Goal: Task Accomplishment & Management: Manage account settings

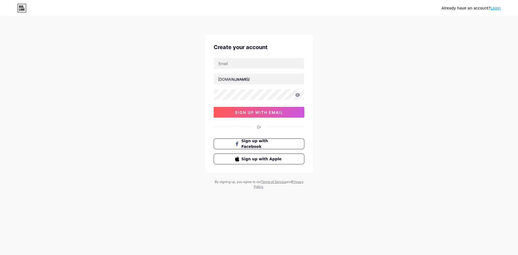
click at [235, 69] on div "[DOMAIN_NAME]/ sign up with email" at bounding box center [259, 88] width 91 height 60
click at [234, 65] on input "text" at bounding box center [259, 63] width 90 height 11
paste input "[EMAIL_ADDRESS][DOMAIN_NAME]"
type input "[EMAIL_ADDRESS][DOMAIN_NAME]"
click at [254, 79] on input "text" at bounding box center [259, 79] width 90 height 11
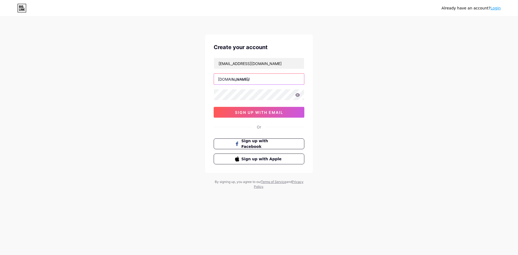
click at [282, 76] on input "text" at bounding box center [259, 79] width 90 height 11
type input "galaxy88new"
click at [296, 97] on icon at bounding box center [297, 95] width 5 height 4
click at [299, 95] on icon at bounding box center [298, 95] width 5 height 4
click at [297, 94] on icon at bounding box center [298, 95] width 5 height 4
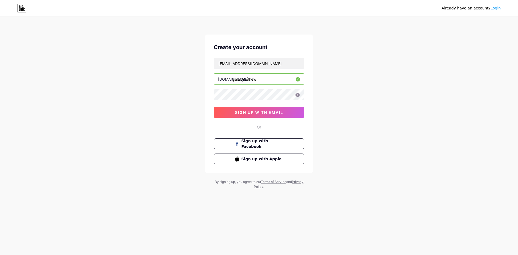
click at [298, 95] on icon at bounding box center [297, 95] width 5 height 4
click at [123, 119] on div "Already have an account? Login Create your account [EMAIL_ADDRESS][DOMAIN_NAME]…" at bounding box center [259, 103] width 518 height 207
click at [296, 96] on icon at bounding box center [298, 95] width 5 height 4
click at [192, 106] on div "Already have an account? Login Create your account [EMAIL_ADDRESS][DOMAIN_NAME]…" at bounding box center [259, 103] width 518 height 207
click at [263, 113] on span "sign up with email" at bounding box center [259, 112] width 48 height 5
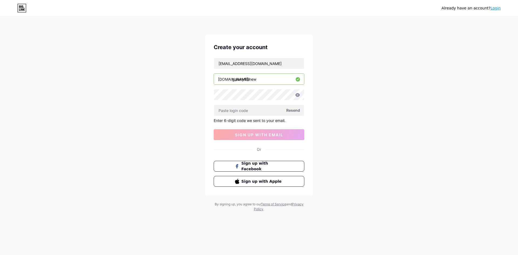
click at [296, 108] on span "Resend" at bounding box center [293, 110] width 14 height 6
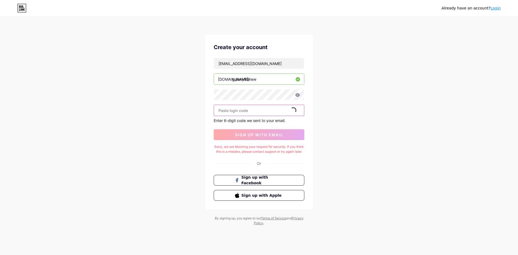
click at [259, 110] on input "text" at bounding box center [259, 110] width 90 height 11
click at [246, 114] on input "text" at bounding box center [259, 110] width 90 height 11
click at [244, 112] on input "text" at bounding box center [259, 110] width 90 height 11
type input "11111"
click at [271, 63] on input "[EMAIL_ADDRESS][DOMAIN_NAME]" at bounding box center [259, 63] width 90 height 11
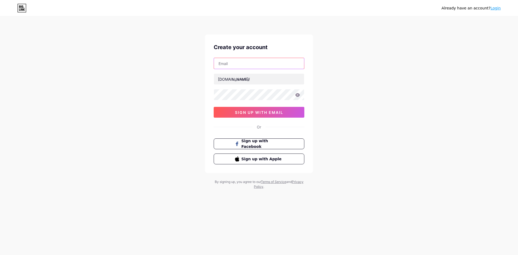
click at [248, 61] on input "text" at bounding box center [259, 63] width 90 height 11
paste input "[EMAIL_ADDRESS][DOMAIN_NAME]"
type input "[EMAIL_ADDRESS][DOMAIN_NAME]"
click at [254, 80] on input "text" at bounding box center [259, 79] width 90 height 11
type input "galaxy88new"
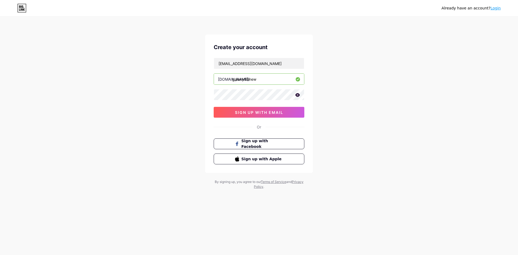
click at [252, 106] on div "galaxyatlantic88@gmail.com bio.link/ galaxy88new 0cAFcWeA6xyRtTqIKsmcdvstzC-zDs…" at bounding box center [259, 88] width 91 height 60
click at [253, 111] on span "sign up with email" at bounding box center [259, 112] width 48 height 5
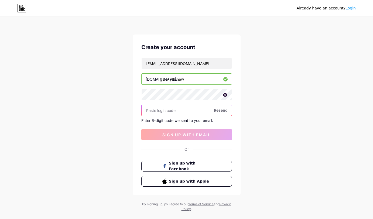
click at [166, 112] on input "text" at bounding box center [187, 110] width 90 height 11
paste input "241311"
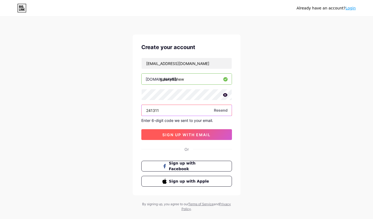
type input "241311"
click at [173, 131] on button "sign up with email" at bounding box center [186, 134] width 91 height 11
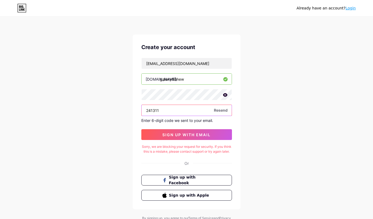
click at [165, 109] on input "241311" at bounding box center [187, 110] width 90 height 11
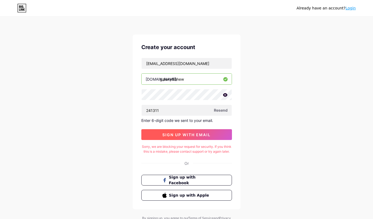
click at [188, 133] on span "sign up with email" at bounding box center [187, 135] width 48 height 5
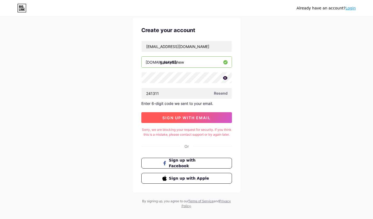
scroll to position [11, 0]
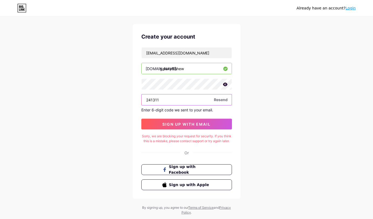
click at [184, 99] on input "241311" at bounding box center [187, 100] width 90 height 11
click at [182, 69] on input "galaxy88new" at bounding box center [187, 68] width 90 height 11
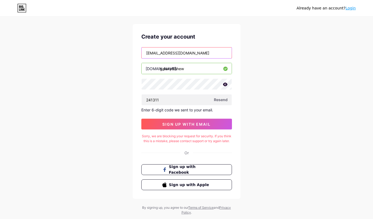
click at [204, 55] on input "[EMAIL_ADDRESS][DOMAIN_NAME]" at bounding box center [187, 53] width 90 height 11
click at [225, 85] on icon at bounding box center [225, 85] width 5 height 4
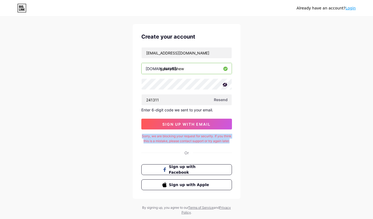
drag, startPoint x: 146, startPoint y: 136, endPoint x: 204, endPoint y: 147, distance: 60.1
click at [204, 144] on div "Sorry, we are blocking your request for security. If you think this is a mistak…" at bounding box center [186, 139] width 91 height 10
copy div "Sorry, we are blocking your request for security. If you think this is a mistak…"
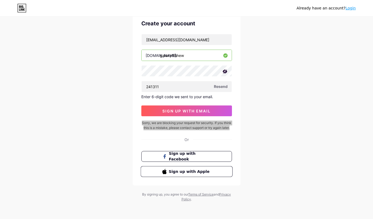
scroll to position [29, 0]
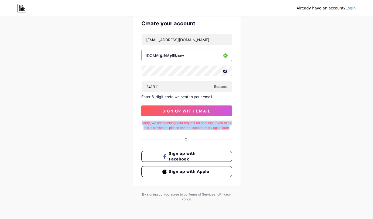
click at [204, 194] on link "Terms of Service" at bounding box center [200, 195] width 25 height 4
click at [193, 114] on div "Create your account galaxyatlantic88@gmail.com bio.link/ galaxy88new 241311 Res…" at bounding box center [187, 98] width 108 height 175
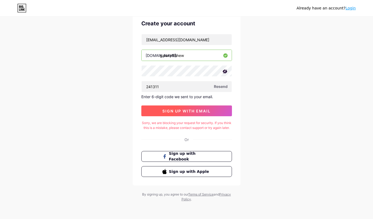
click at [183, 106] on button "sign up with email" at bounding box center [186, 111] width 91 height 11
click at [185, 137] on div "Or" at bounding box center [187, 140] width 4 height 6
click at [183, 143] on div "Create your account galaxyatlantic88@gmail.com bio.link/ galaxy88new 241311 Res…" at bounding box center [187, 98] width 108 height 175
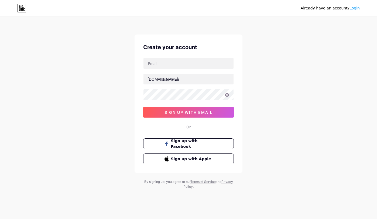
drag, startPoint x: 336, startPoint y: 69, endPoint x: 345, endPoint y: 63, distance: 11.2
click at [336, 69] on div "Already have an account? Login Create your account bio.link/ sign up with email…" at bounding box center [188, 103] width 377 height 207
click at [356, 8] on link "Login" at bounding box center [355, 8] width 10 height 4
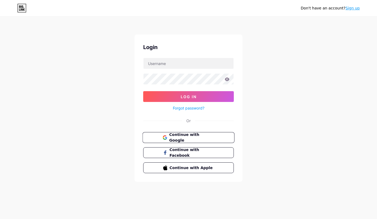
click at [202, 139] on span "Continue with Google" at bounding box center [191, 138] width 45 height 12
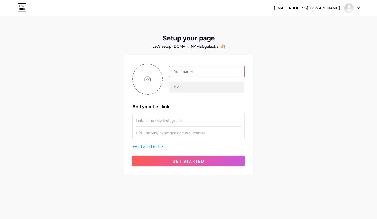
click at [196, 73] on input "text" at bounding box center [207, 71] width 75 height 11
click at [299, 75] on div "galaxyatlantic88@gmail.com Dashboard Logout Setup your page Let’s setup bio.lin…" at bounding box center [188, 96] width 377 height 193
click at [210, 73] on input "text" at bounding box center [207, 71] width 75 height 11
click at [201, 69] on input "Galaxy88new" at bounding box center [207, 71] width 75 height 11
type input "G"
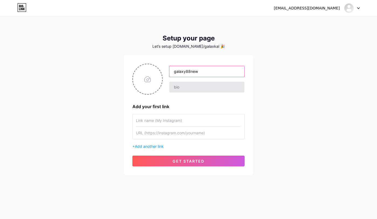
type input "galaxy88new"
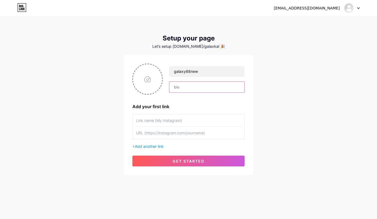
click at [199, 92] on input "text" at bounding box center [207, 87] width 75 height 11
click at [204, 86] on input "text" at bounding box center [207, 87] width 75 height 11
click at [224, 89] on input "GALAXY88NEW -" at bounding box center [207, 87] width 75 height 11
click at [219, 87] on input "GALAXY88NEW - Situs" at bounding box center [207, 87] width 75 height 11
paste input "paling tepat dan unggul dalam urusan perscatteran"
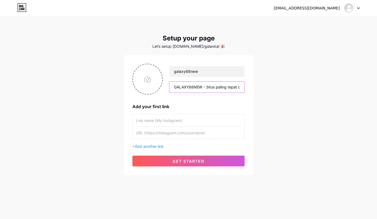
scroll to position [0, 67]
type input "GALAXY88NEW - Situs paling tepat dan unggul dalam urusan perscatteran"
click at [227, 116] on input "text" at bounding box center [188, 120] width 105 height 12
click at [234, 83] on input "GALAXY88NEW - Situs paling tepat dan unggul dalam urusan perscatteran" at bounding box center [207, 87] width 75 height 11
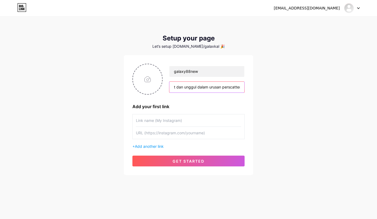
scroll to position [0, 67]
click at [268, 103] on div "galaxyatlantic88@gmail.com Dashboard Logout Setup your page Let’s setup bio.lin…" at bounding box center [188, 96] width 377 height 193
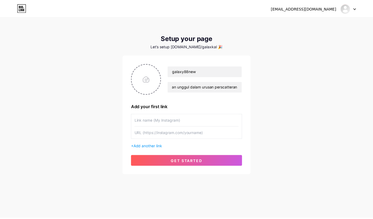
scroll to position [0, 0]
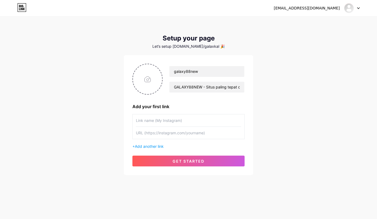
click at [156, 122] on input "text" at bounding box center [188, 120] width 105 height 12
click at [187, 72] on input "galaxy88new" at bounding box center [207, 71] width 75 height 11
click at [177, 119] on input "text" at bounding box center [188, 120] width 105 height 12
type input "GALAXY88NEW"
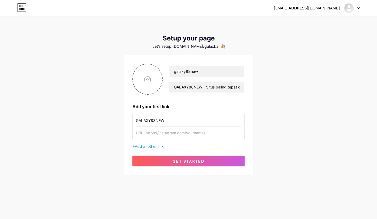
click at [202, 135] on input "text" at bounding box center [188, 133] width 105 height 12
click at [156, 131] on input "text" at bounding box center [188, 133] width 105 height 12
click at [154, 133] on input "text" at bounding box center [188, 133] width 105 height 12
paste input "https://rebrand.ly/gxnew2th"
type input "https://rebrand.ly/gxnew2th"
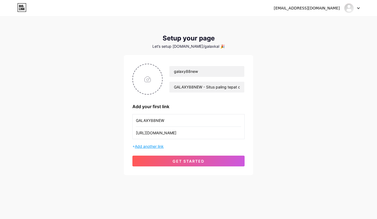
click at [151, 147] on span "Add another link" at bounding box center [149, 146] width 29 height 5
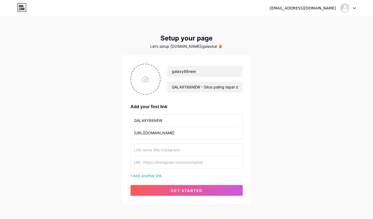
click at [170, 117] on input "GALAXY88NEW" at bounding box center [186, 120] width 105 height 12
type input "G"
type input "LOGIN GALAXY88NEW"
click at [176, 148] on input "text" at bounding box center [186, 150] width 105 height 12
click at [173, 161] on input "text" at bounding box center [186, 162] width 105 height 12
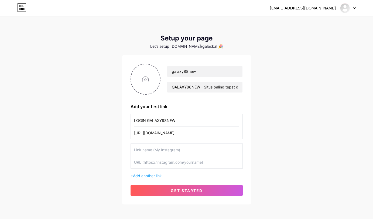
paste input "https://rebrand.ly/gxnew2th"
type input "https://rebrand.ly/gxnew2th"
click at [198, 148] on input "text" at bounding box center [186, 150] width 105 height 12
type input "REGISTER GALAXY88NEW"
click at [151, 175] on span "Add another link" at bounding box center [147, 176] width 29 height 5
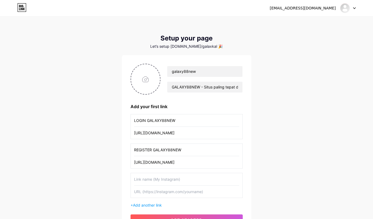
click at [153, 195] on input "text" at bounding box center [186, 192] width 105 height 12
paste input "https://rebrand.ly/gxnew2th"
type input "https://rebrand.ly/gxnew2th"
click at [165, 177] on input "text" at bounding box center [186, 179] width 105 height 12
click at [173, 183] on input "text" at bounding box center [186, 179] width 105 height 12
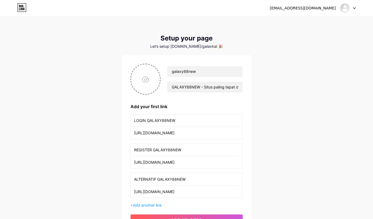
type input "ALTERNATIF GALAXY88NEW"
click at [293, 171] on div "galaxyatlantic88@gmail.com Dashboard Logout Setup your page Let’s setup bio.lin…" at bounding box center [186, 125] width 373 height 251
click at [144, 73] on input "file" at bounding box center [145, 79] width 29 height 30
type input "C:\fakepath\B_1__16_-removebg-preview.png"
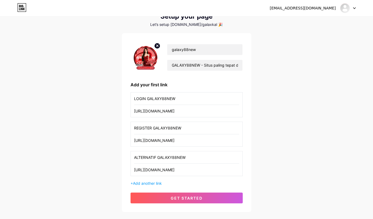
scroll to position [54, 0]
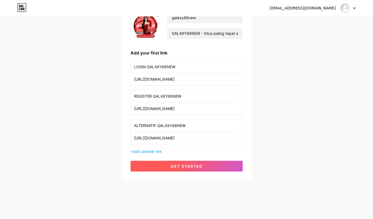
click at [188, 165] on span "get started" at bounding box center [187, 166] width 32 height 5
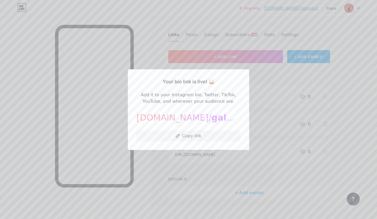
click at [181, 114] on div "bio.link/ galaxkal" at bounding box center [189, 117] width 104 height 13
click at [212, 117] on span "galaxkal" at bounding box center [232, 118] width 41 height 10
click at [212, 118] on span "galaxkal" at bounding box center [232, 118] width 41 height 10
drag, startPoint x: 183, startPoint y: 134, endPoint x: 177, endPoint y: 135, distance: 6.0
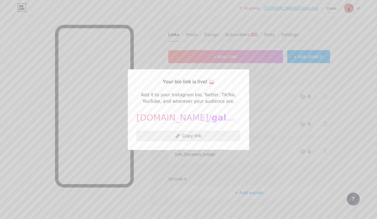
click at [183, 134] on button "Copy link" at bounding box center [189, 136] width 104 height 11
click at [277, 117] on div at bounding box center [188, 109] width 377 height 219
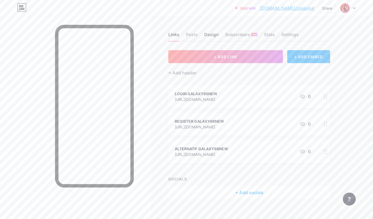
click at [211, 38] on div "Design" at bounding box center [211, 36] width 15 height 10
click at [191, 36] on div "Posts" at bounding box center [192, 36] width 12 height 10
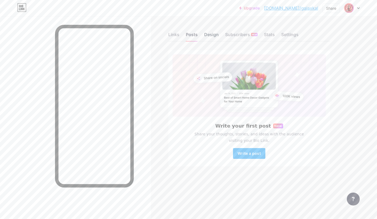
click at [215, 33] on div "Design" at bounding box center [211, 36] width 15 height 10
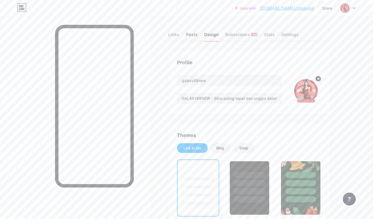
click at [194, 34] on div "Posts" at bounding box center [192, 36] width 12 height 10
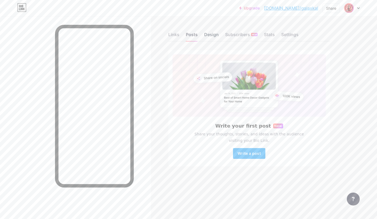
click at [213, 34] on div "Design" at bounding box center [211, 36] width 15 height 10
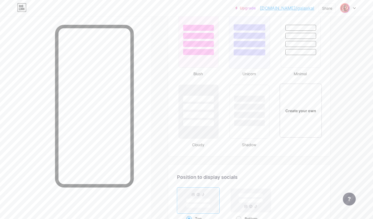
scroll to position [576, 0]
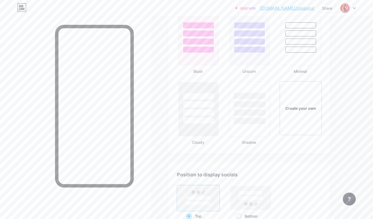
click at [246, 121] on div at bounding box center [250, 121] width 32 height 6
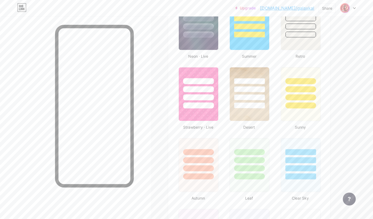
scroll to position [306, 0]
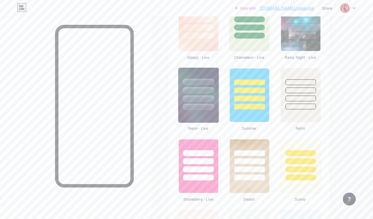
click at [205, 103] on div at bounding box center [198, 89] width 41 height 42
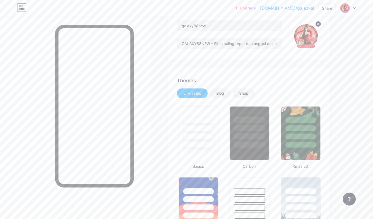
scroll to position [54, 0]
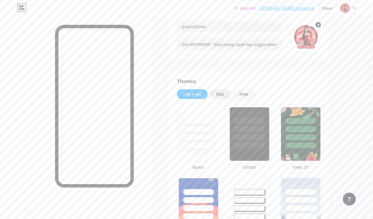
click at [223, 95] on div "Blog" at bounding box center [221, 94] width 8 height 5
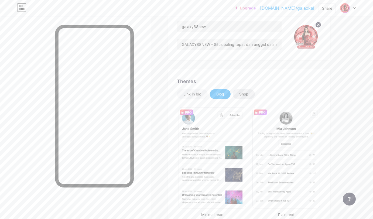
click at [245, 95] on div "Shop" at bounding box center [244, 94] width 9 height 5
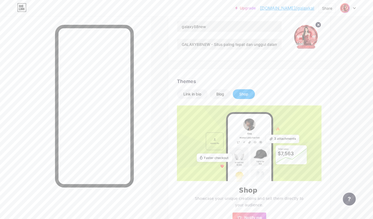
click at [244, 94] on div "Shop" at bounding box center [244, 94] width 9 height 5
click at [194, 95] on div "Link in bio" at bounding box center [193, 94] width 18 height 5
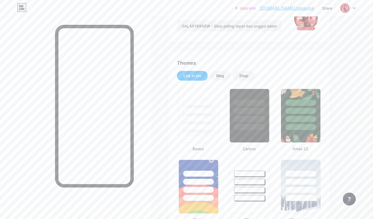
scroll to position [72, 0]
click at [259, 173] on div at bounding box center [250, 174] width 32 height 6
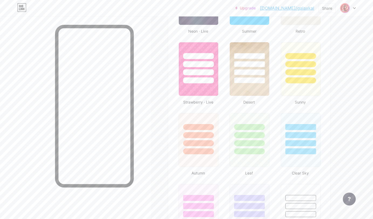
scroll to position [450, 0]
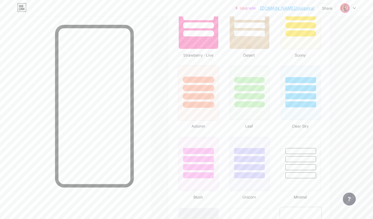
click at [197, 106] on div at bounding box center [199, 105] width 32 height 6
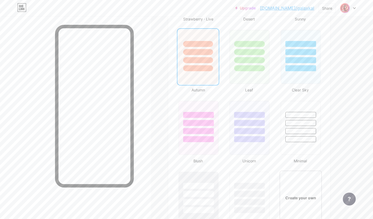
scroll to position [558, 0]
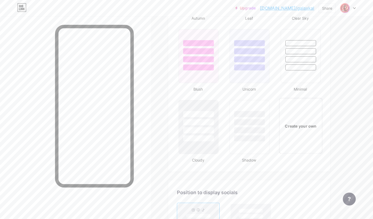
click at [295, 125] on div "Create your own" at bounding box center [301, 126] width 41 height 6
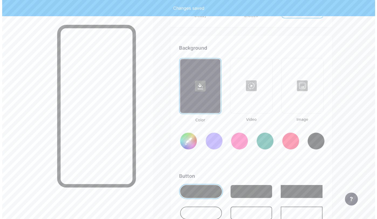
scroll to position [717, 0]
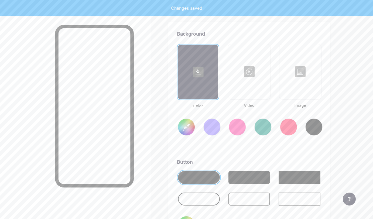
type input "#ffffff"
type input "#000000"
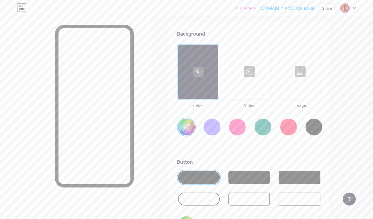
click at [267, 68] on div at bounding box center [249, 72] width 41 height 54
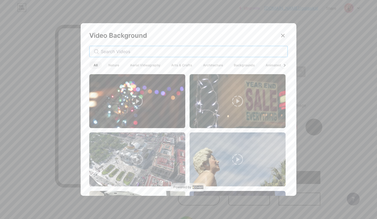
click at [119, 52] on input "text" at bounding box center [192, 51] width 183 height 6
paste input "videoframe_14040"
type input "videoframe_14040"
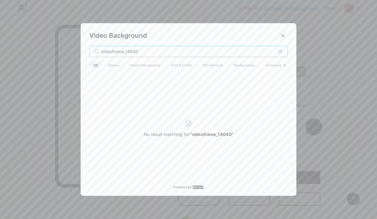
click at [156, 54] on input "videoframe_14040" at bounding box center [189, 51] width 177 height 6
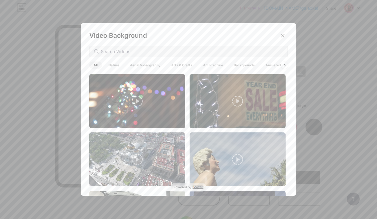
click at [282, 68] on div at bounding box center [284, 65] width 7 height 7
click at [284, 66] on icon at bounding box center [285, 65] width 2 height 3
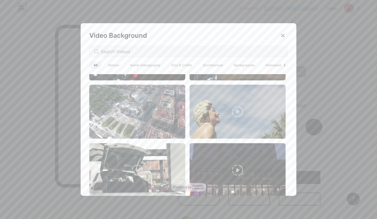
scroll to position [0, 0]
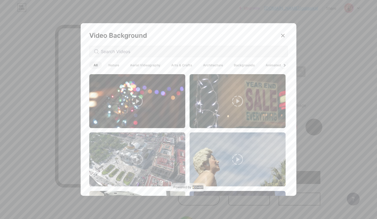
drag, startPoint x: 188, startPoint y: 32, endPoint x: 167, endPoint y: 27, distance: 21.6
click at [167, 28] on div "Video Background All Nature Aerial Videography Arts & Crafts Architecture Backg…" at bounding box center [189, 110] width 216 height 175
click at [278, 34] on div at bounding box center [283, 36] width 10 height 10
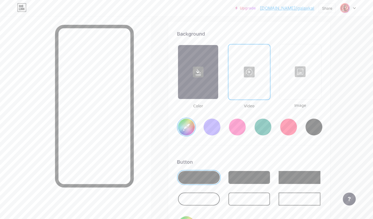
click at [246, 72] on div at bounding box center [249, 72] width 40 height 54
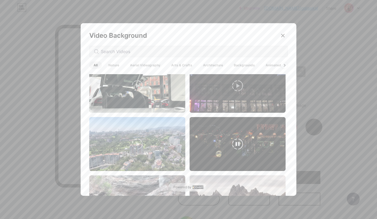
scroll to position [108, 0]
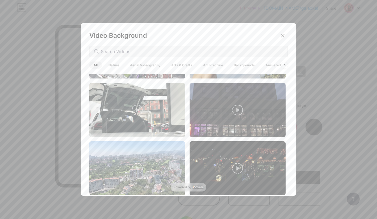
click at [275, 63] on span "Animated" at bounding box center [274, 65] width 24 height 7
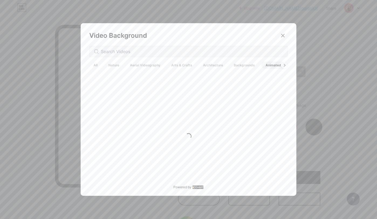
scroll to position [0, 0]
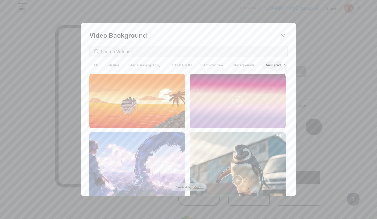
click at [245, 45] on div "Video Background All Nature Aerial Videography Arts & Crafts Architecture Backg…" at bounding box center [189, 110] width 216 height 175
click at [241, 48] on div at bounding box center [188, 51] width 199 height 11
click at [233, 59] on div "Video Background All Nature Aerial Videography Arts & Crafts Architecture Backg…" at bounding box center [189, 110] width 216 height 175
click at [224, 52] on input "text" at bounding box center [192, 51] width 183 height 6
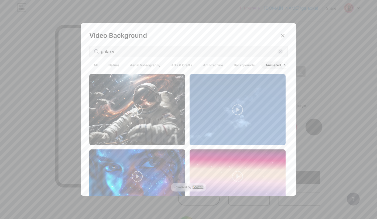
click at [239, 63] on span "Backgrounds" at bounding box center [245, 65] width 30 height 7
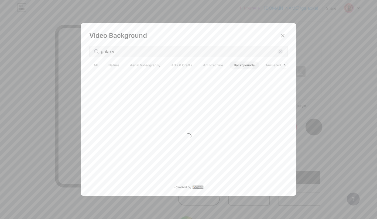
click at [268, 63] on span "Animated" at bounding box center [274, 65] width 24 height 7
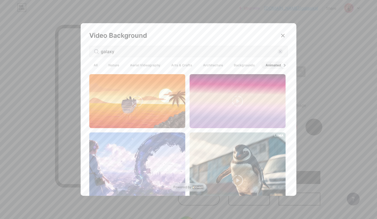
click at [96, 65] on span "All" at bounding box center [95, 65] width 13 height 7
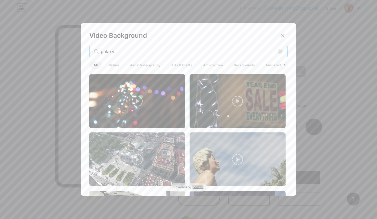
click at [130, 50] on input "galaxy" at bounding box center [189, 51] width 177 height 6
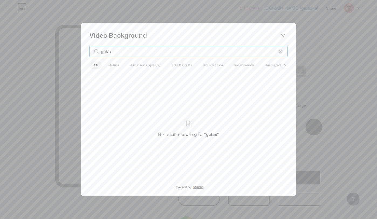
click at [128, 51] on input "galax" at bounding box center [189, 51] width 177 height 6
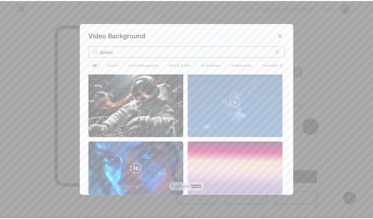
scroll to position [15, 0]
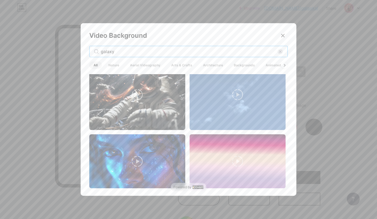
type input "galaxy"
click at [139, 69] on div "All Nature Aerial Videography Arts & Crafts Architecture Backgrounds Animated" at bounding box center [187, 64] width 196 height 9
click at [284, 65] on div at bounding box center [284, 65] width 7 height 7
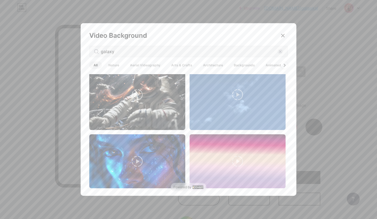
click at [284, 65] on icon at bounding box center [284, 65] width 1 height 2
click at [282, 35] on icon at bounding box center [283, 35] width 3 height 3
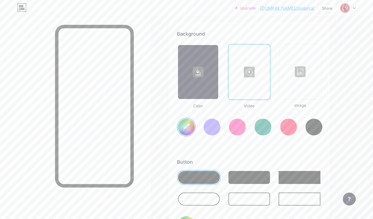
click at [307, 79] on div at bounding box center [300, 72] width 41 height 54
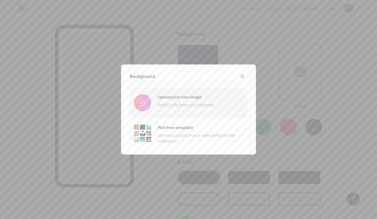
click at [194, 103] on input "file" at bounding box center [189, 103] width 118 height 30
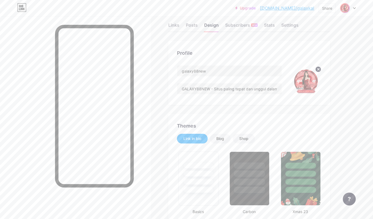
scroll to position [0, 0]
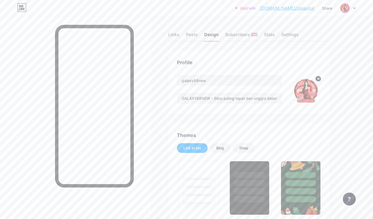
drag, startPoint x: 295, startPoint y: 8, endPoint x: 279, endPoint y: 19, distance: 19.1
click at [291, 8] on link "bio.link/galaxkal" at bounding box center [287, 8] width 54 height 6
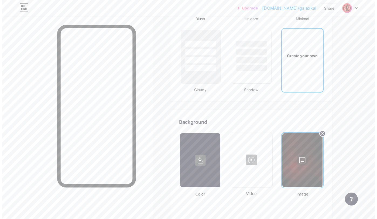
scroll to position [684, 0]
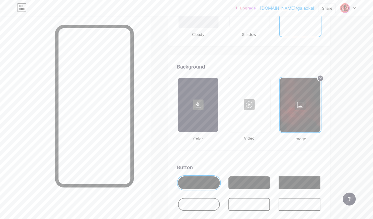
click at [264, 101] on div at bounding box center [249, 105] width 41 height 54
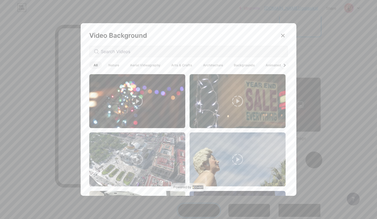
click at [284, 66] on div at bounding box center [284, 65] width 7 height 7
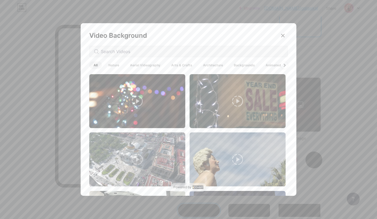
click at [284, 66] on div at bounding box center [284, 65] width 7 height 7
click at [157, 67] on span "Aerial Videography" at bounding box center [145, 65] width 39 height 7
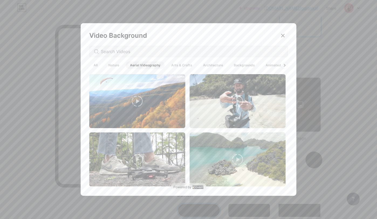
click at [184, 65] on span "Arts & Crafts" at bounding box center [182, 65] width 30 height 7
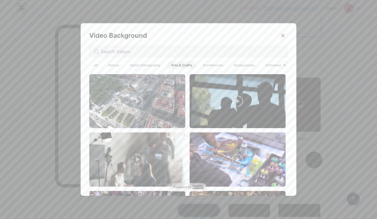
click at [211, 66] on span "Architecture" at bounding box center [213, 65] width 29 height 7
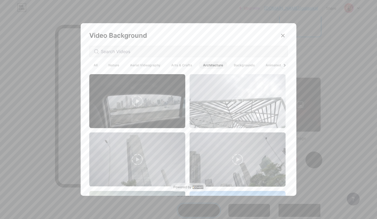
click at [233, 65] on span "Backgrounds" at bounding box center [245, 65] width 30 height 7
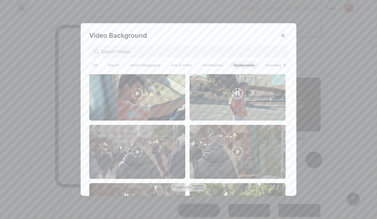
scroll to position [198, 0]
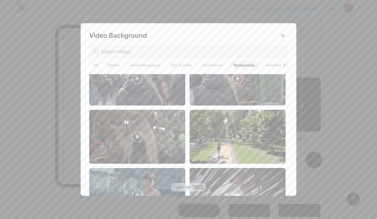
click at [284, 64] on icon at bounding box center [284, 65] width 1 height 2
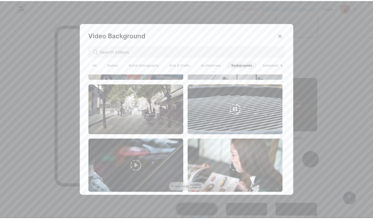
scroll to position [396, 0]
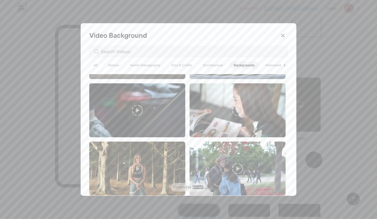
click at [279, 33] on div at bounding box center [283, 36] width 10 height 10
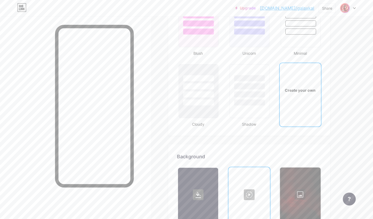
scroll to position [684, 0]
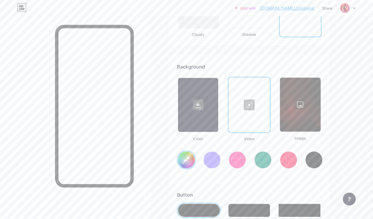
click at [300, 106] on div at bounding box center [300, 105] width 41 height 54
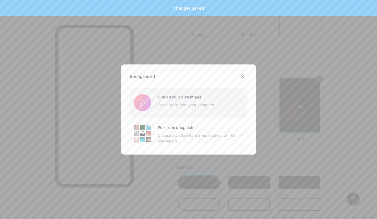
click at [191, 101] on input "file" at bounding box center [189, 103] width 118 height 30
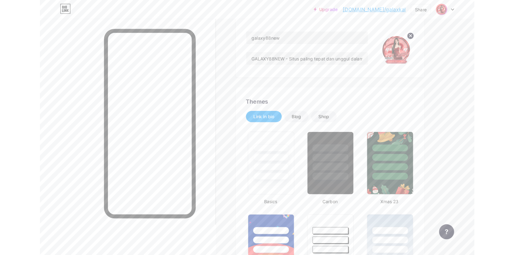
scroll to position [0, 0]
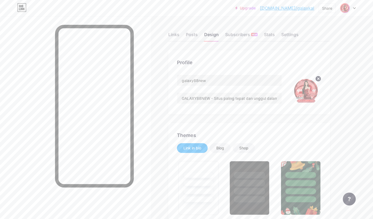
click at [294, 8] on link "bio.link/galaxkal" at bounding box center [287, 8] width 54 height 6
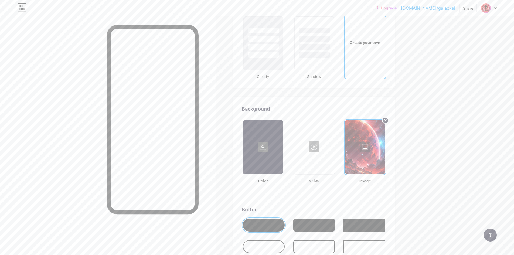
scroll to position [684, 0]
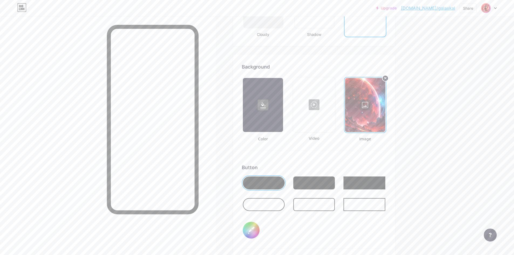
click at [377, 107] on div at bounding box center [365, 105] width 40 height 54
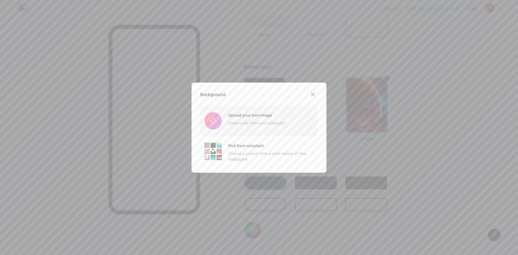
click at [264, 120] on input "file" at bounding box center [259, 121] width 118 height 30
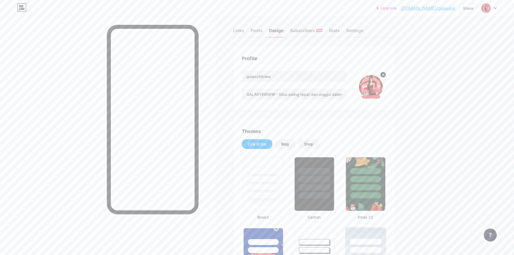
scroll to position [0, 0]
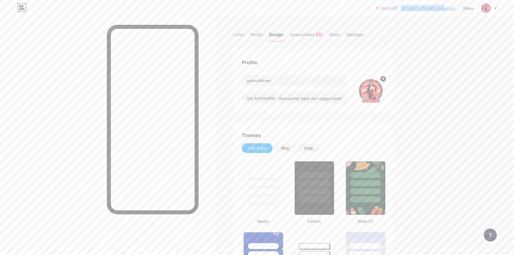
drag, startPoint x: 416, startPoint y: 10, endPoint x: 457, endPoint y: 9, distance: 40.5
click at [377, 9] on div "Upgrade bio.link/galaxk... bio.link/galaxkal Share Switch accounts galaxy88new …" at bounding box center [436, 8] width 121 height 10
click at [377, 8] on link "bio.link/galaxkal" at bounding box center [428, 8] width 54 height 6
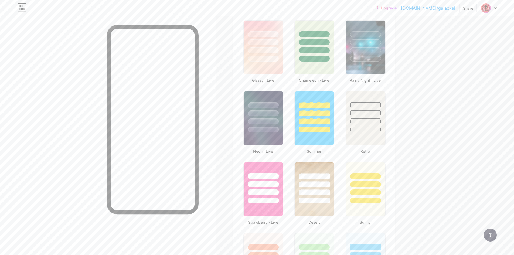
scroll to position [306, 0]
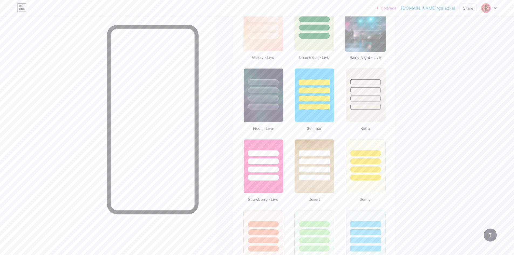
click at [372, 38] on div at bounding box center [366, 36] width 32 height 6
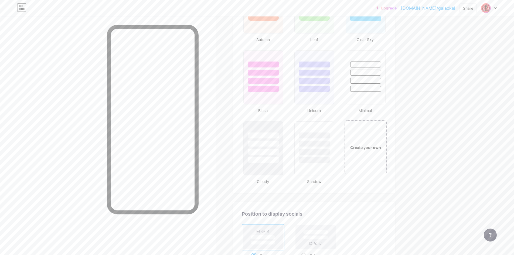
scroll to position [612, 0]
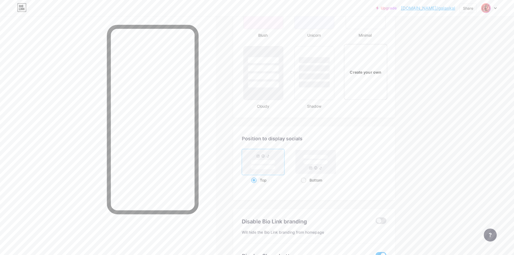
click at [367, 80] on div "Create your own" at bounding box center [365, 72] width 43 height 56
click at [320, 77] on div at bounding box center [315, 76] width 32 height 6
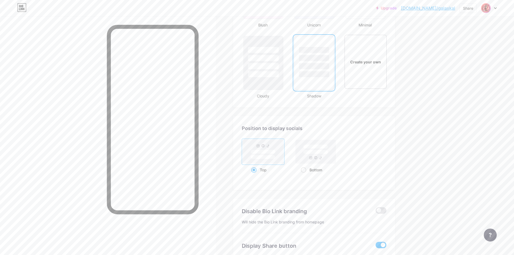
scroll to position [626, 0]
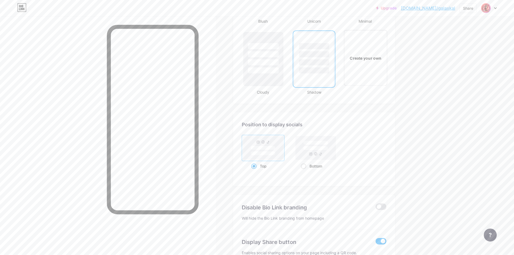
click at [365, 63] on div "Create your own" at bounding box center [365, 58] width 43 height 56
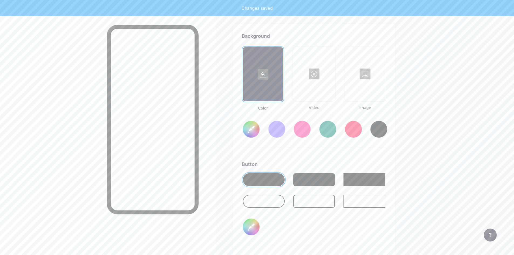
scroll to position [717, 0]
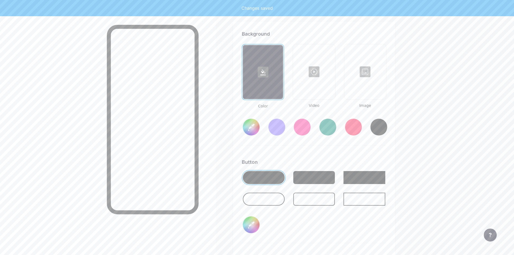
type input "#ffffff"
type input "#000000"
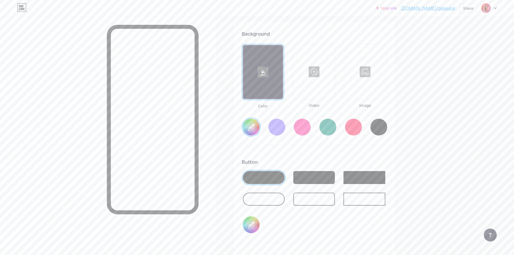
click at [316, 70] on div at bounding box center [314, 72] width 41 height 54
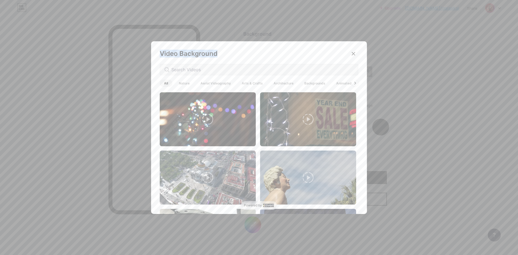
drag, startPoint x: 350, startPoint y: 53, endPoint x: 345, endPoint y: 55, distance: 5.6
click at [345, 55] on div "Video Background All Nature Aerial Videography Arts & Crafts Architecture Backg…" at bounding box center [259, 128] width 216 height 175
click at [349, 53] on div at bounding box center [354, 54] width 10 height 10
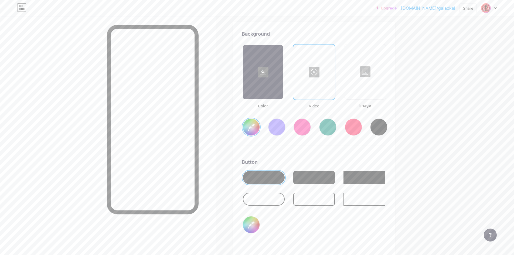
click at [366, 69] on div at bounding box center [365, 72] width 41 height 54
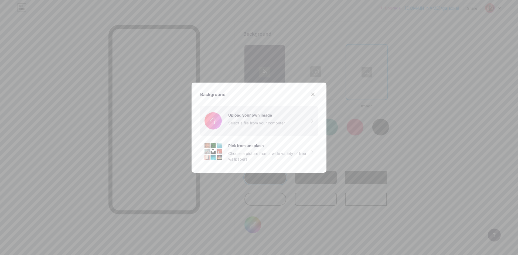
click at [251, 124] on input "file" at bounding box center [259, 121] width 118 height 30
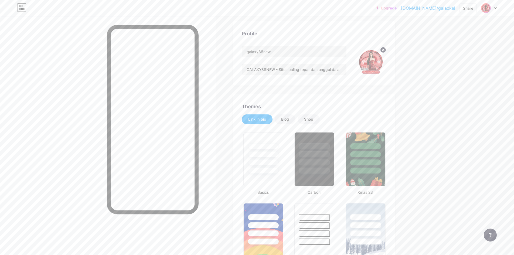
scroll to position [0, 0]
